Goal: Find specific page/section: Find specific page/section

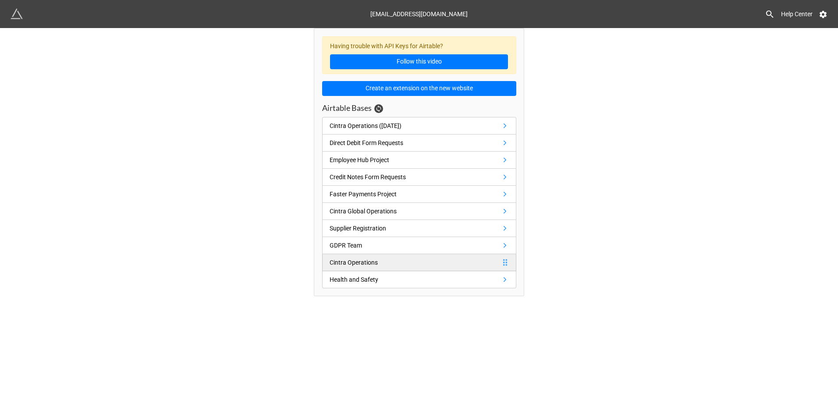
click at [373, 263] on div "Cintra Operations" at bounding box center [354, 263] width 48 height 10
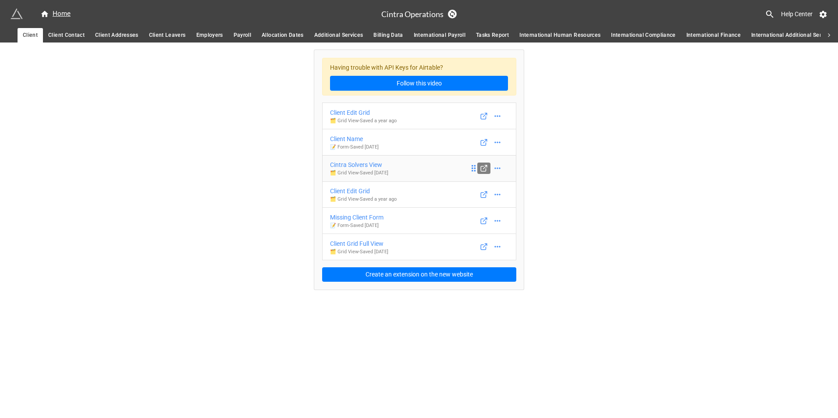
click at [486, 168] on icon at bounding box center [484, 168] width 8 height 8
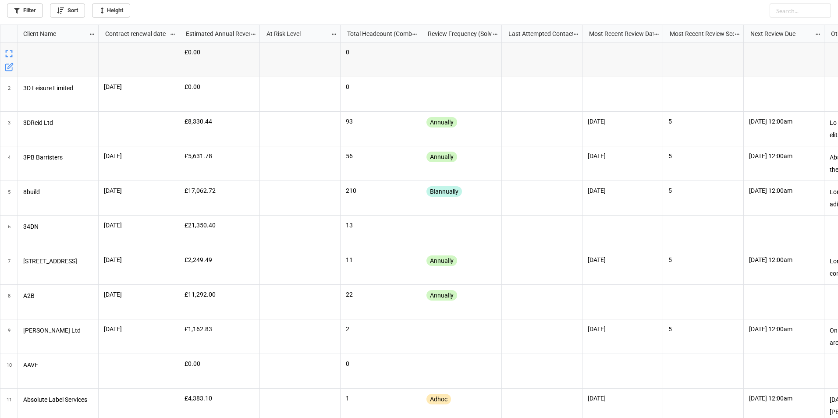
click at [5, 52] on icon "grid" at bounding box center [9, 54] width 12 height 12
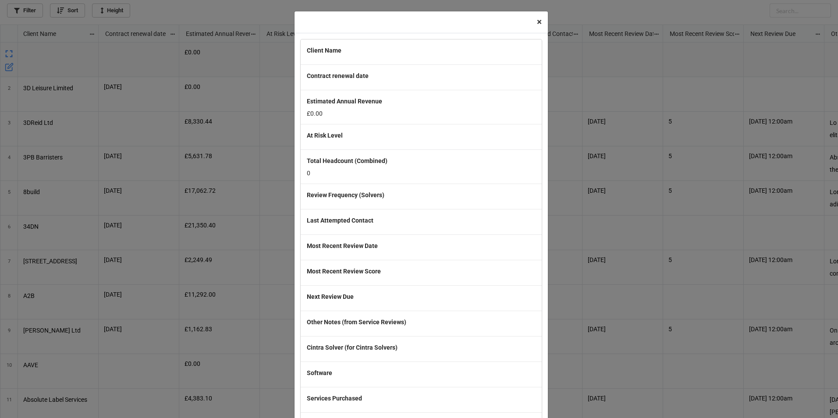
click at [537, 21] on span "×" at bounding box center [539, 22] width 5 height 11
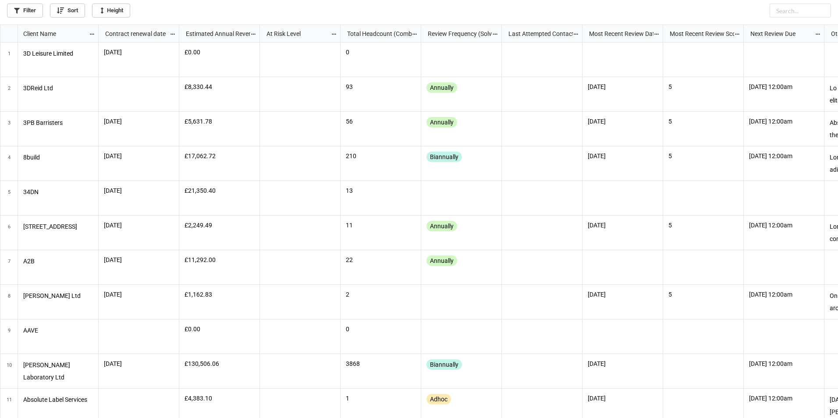
scroll to position [388, 833]
click at [29, 14] on link "Filter" at bounding box center [25, 11] width 36 height 14
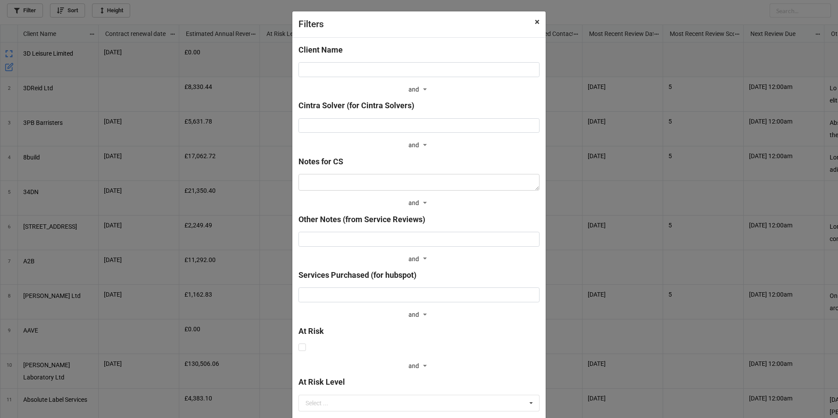
click at [536, 22] on span "×" at bounding box center [537, 22] width 5 height 11
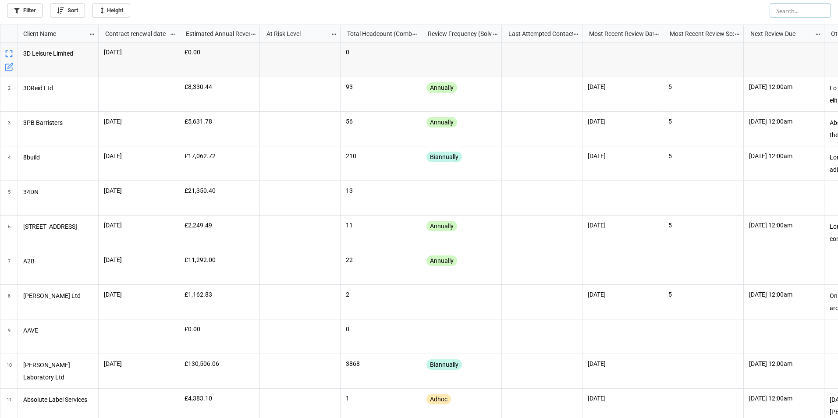
click at [797, 11] on input "text" at bounding box center [800, 11] width 61 height 14
type input "3"
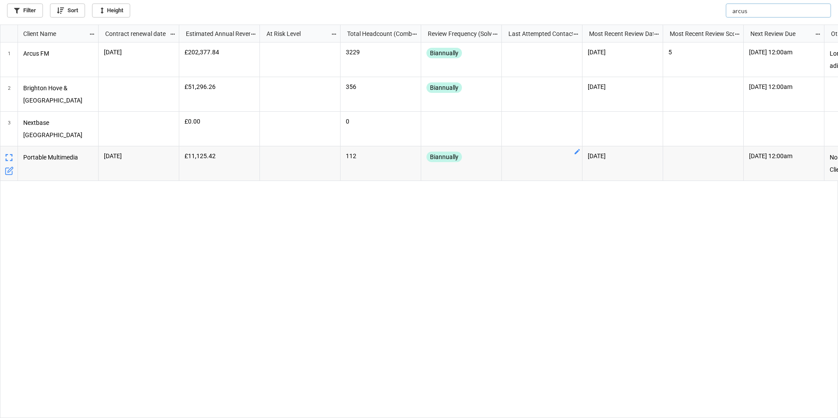
type input "arcus"
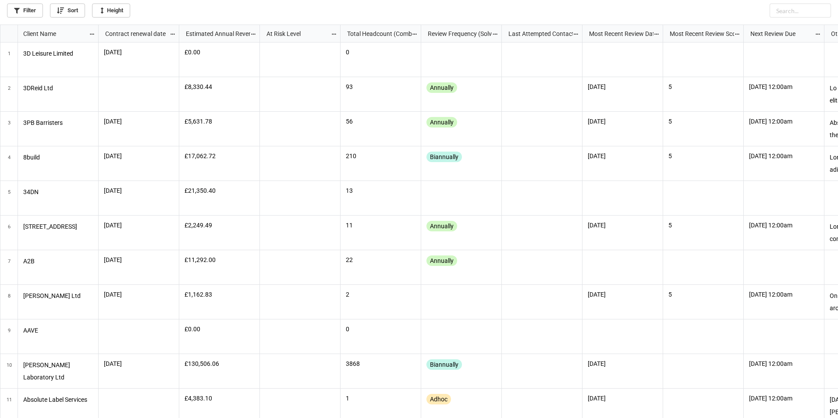
scroll to position [388, 833]
